Goal: Transaction & Acquisition: Obtain resource

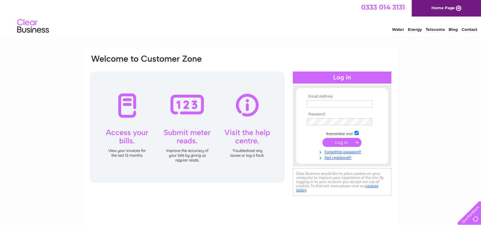
type input "[EMAIL_ADDRESS][DOMAIN_NAME]"
click at [347, 143] on input "submit" at bounding box center [342, 142] width 39 height 9
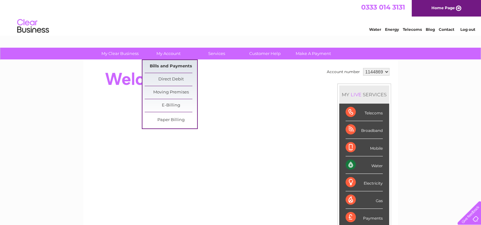
click at [176, 67] on link "Bills and Payments" at bounding box center [171, 66] width 53 height 13
click at [176, 65] on link "Bills and Payments" at bounding box center [171, 66] width 53 height 13
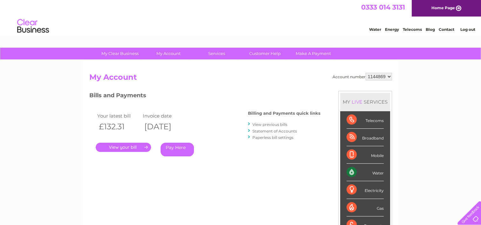
click at [377, 74] on select "1144869" at bounding box center [379, 77] width 26 height 8
drag, startPoint x: 379, startPoint y: 77, endPoint x: 382, endPoint y: 74, distance: 4.1
click at [379, 77] on select "1144869" at bounding box center [379, 77] width 26 height 8
click at [473, 31] on link "Log out" at bounding box center [467, 29] width 15 height 5
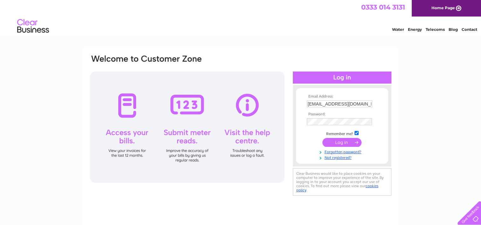
click at [368, 105] on input "ap.statements@belronuk.com" at bounding box center [340, 104] width 66 height 7
type input "jane.gregory@belronuk.com"
click at [345, 144] on input "submit" at bounding box center [342, 142] width 39 height 9
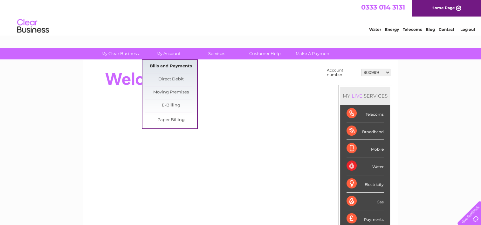
click at [173, 64] on link "Bills and Payments" at bounding box center [171, 66] width 53 height 13
click at [177, 65] on link "Bills and Payments" at bounding box center [171, 66] width 53 height 13
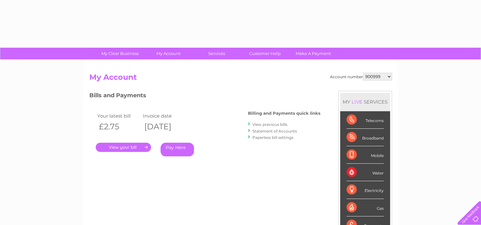
click at [370, 77] on select "900999 901003 901007 966182 1144869 30283575 30319694" at bounding box center [377, 77] width 29 height 8
select select "901003"
click at [363, 73] on select "900999 901003 901007 966182 1144869 30283575 30319694" at bounding box center [377, 77] width 29 height 8
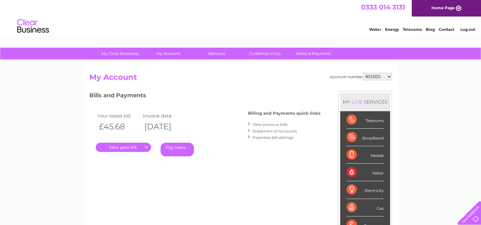
drag, startPoint x: 0, startPoint y: 0, endPoint x: 372, endPoint y: 78, distance: 380.3
click at [372, 78] on select "900999 901003 901007 966182 1144869 30283575 30319694" at bounding box center [377, 77] width 29 height 8
select select "901007"
click at [363, 73] on select "900999 901003 901007 966182 1144869 30283575 30319694" at bounding box center [377, 77] width 29 height 8
drag, startPoint x: 0, startPoint y: 0, endPoint x: 369, endPoint y: 75, distance: 376.7
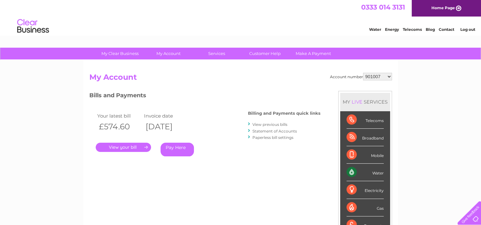
click at [369, 75] on select "900999 901003 901007 966182 1144869 30283575 30319694" at bounding box center [377, 77] width 29 height 8
select select "901003"
click at [363, 73] on select "900999 901003 901007 966182 1144869 30283575 30319694" at bounding box center [377, 77] width 29 height 8
click at [382, 77] on select "900999 901003 901007 966182 1144869 30283575 30319694" at bounding box center [377, 77] width 29 height 8
select select "900999"
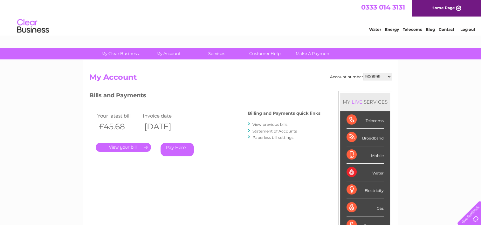
click at [363, 73] on select "900999 901003 901007 966182 1144869 30283575 30319694" at bounding box center [377, 77] width 29 height 8
drag, startPoint x: 0, startPoint y: 0, endPoint x: 376, endPoint y: 78, distance: 384.0
click at [376, 78] on select "900999 901003 901007 966182 1144869 30283575 30319694" at bounding box center [377, 77] width 29 height 8
select select "901003"
click at [363, 73] on select "900999 901003 901007 966182 1144869 30283575 30319694" at bounding box center [377, 77] width 29 height 8
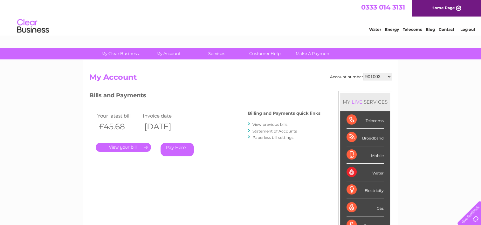
click at [129, 147] on link "." at bounding box center [123, 147] width 55 height 9
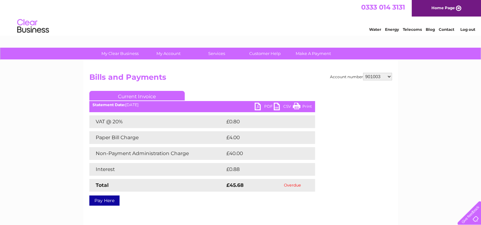
click at [255, 108] on link "PDF" at bounding box center [264, 107] width 19 height 9
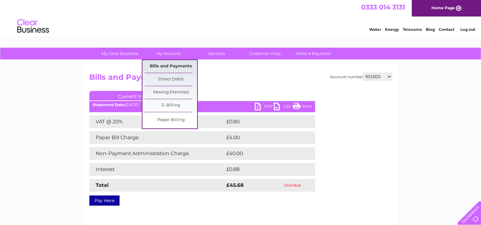
click at [168, 63] on link "Bills and Payments" at bounding box center [171, 66] width 53 height 13
click at [172, 66] on link "Bills and Payments" at bounding box center [171, 66] width 53 height 13
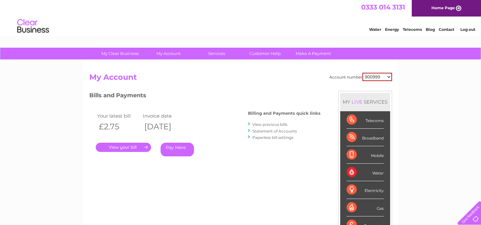
click at [368, 79] on select "900999 901003 901007 966182 1144869 30283575 30319694" at bounding box center [378, 77] width 30 height 8
select select "901003"
click at [363, 73] on select "900999 901003 901007 966182 1144869 30283575 30319694" at bounding box center [378, 77] width 30 height 8
click at [374, 79] on select "900999 901003 901007 966182 1144869 30283575 30319694" at bounding box center [377, 77] width 29 height 8
select select "901007"
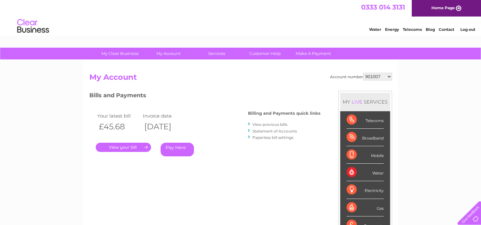
click at [363, 73] on select "900999 901003 901007 966182 1144869 30283575 30319694" at bounding box center [377, 77] width 29 height 8
click at [373, 77] on select "900999 901003 901007 966182 1144869 30283575 30319694" at bounding box center [377, 77] width 29 height 8
select select "966182"
click at [363, 73] on select "900999 901003 901007 966182 1144869 30283575 30319694" at bounding box center [377, 77] width 29 height 8
click at [374, 76] on select "900999 901003 901007 966182 1144869 30283575 30319694" at bounding box center [377, 77] width 29 height 8
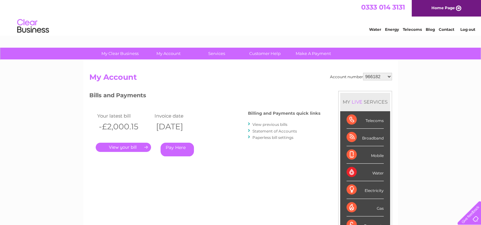
select select "1144869"
click at [363, 73] on select "900999 901003 901007 966182 1144869 30283575 30319694" at bounding box center [377, 77] width 29 height 8
